Goal: Use online tool/utility: Utilize a website feature to perform a specific function

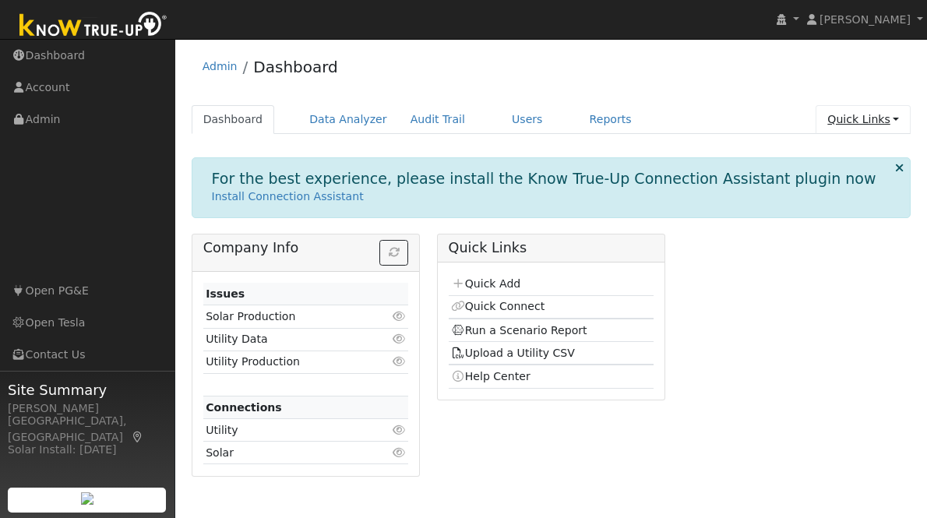
click at [871, 115] on link "Quick Links" at bounding box center [862, 119] width 95 height 29
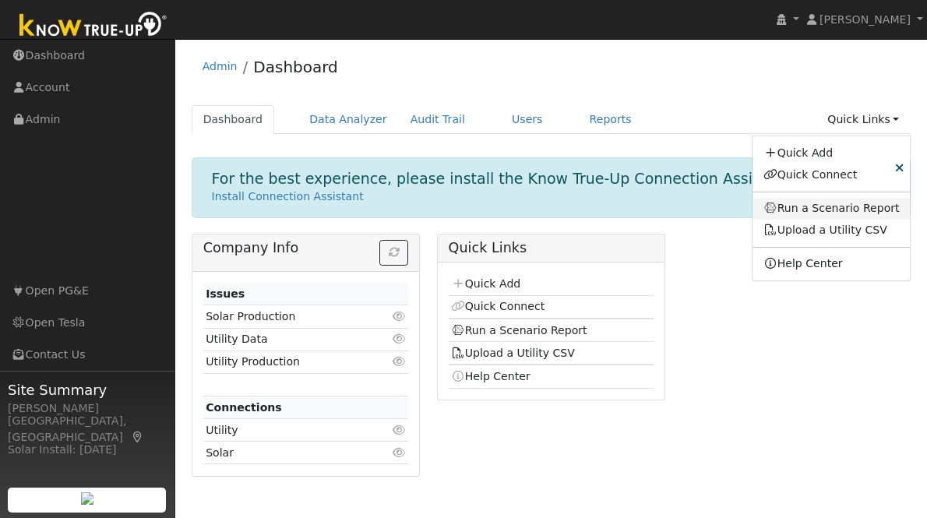
click at [836, 212] on link "Run a Scenario Report" at bounding box center [831, 209] width 158 height 22
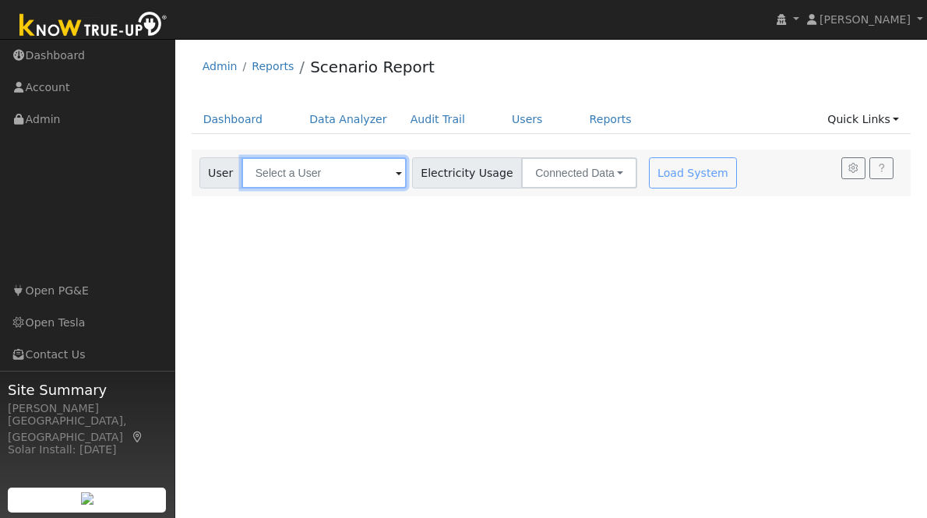
click at [366, 175] on input "text" at bounding box center [323, 172] width 165 height 31
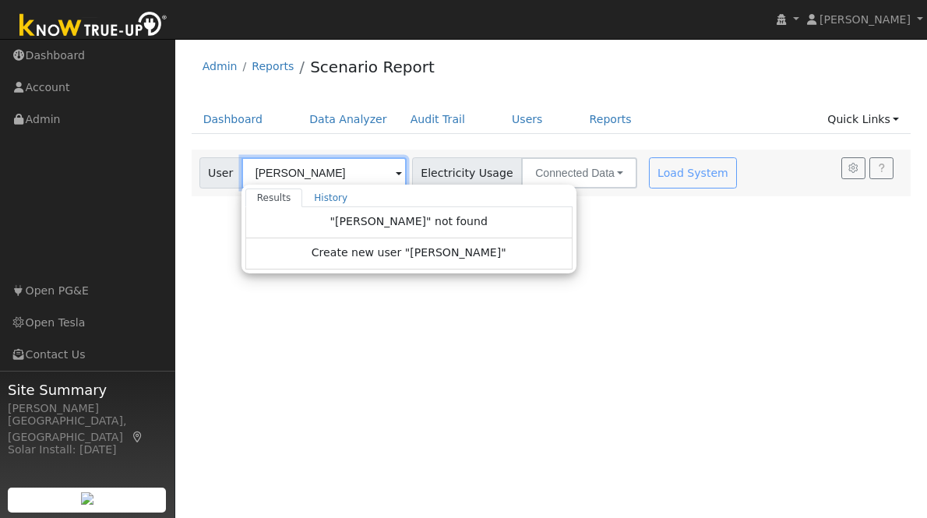
type input "[PERSON_NAME]"
click at [737, 115] on ul "Dashboard Data Analyzer Audit Trail Users Reports Quick Links Quick Add Quick C…" at bounding box center [552, 119] width 720 height 29
